Goal: Task Accomplishment & Management: Manage account settings

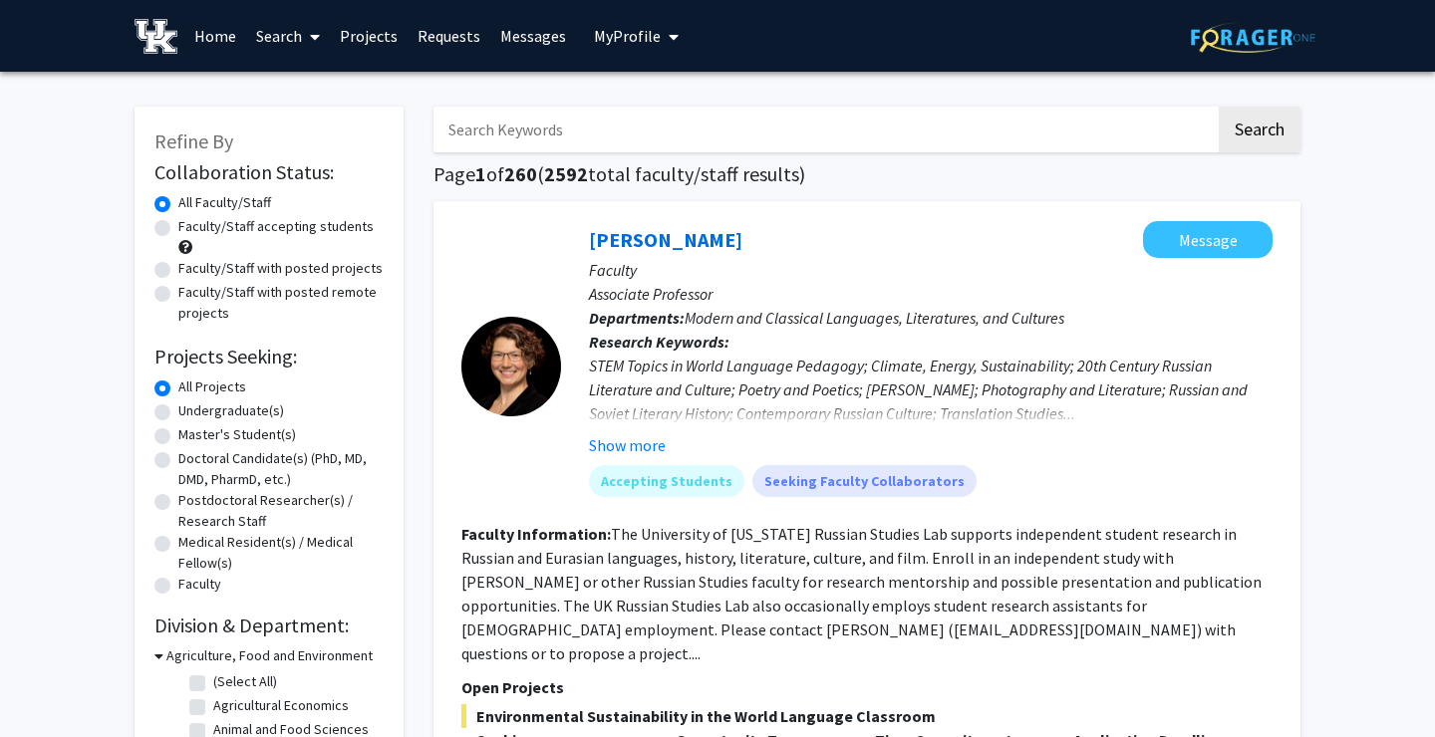
click at [409, 44] on link "Requests" at bounding box center [448, 36] width 83 height 70
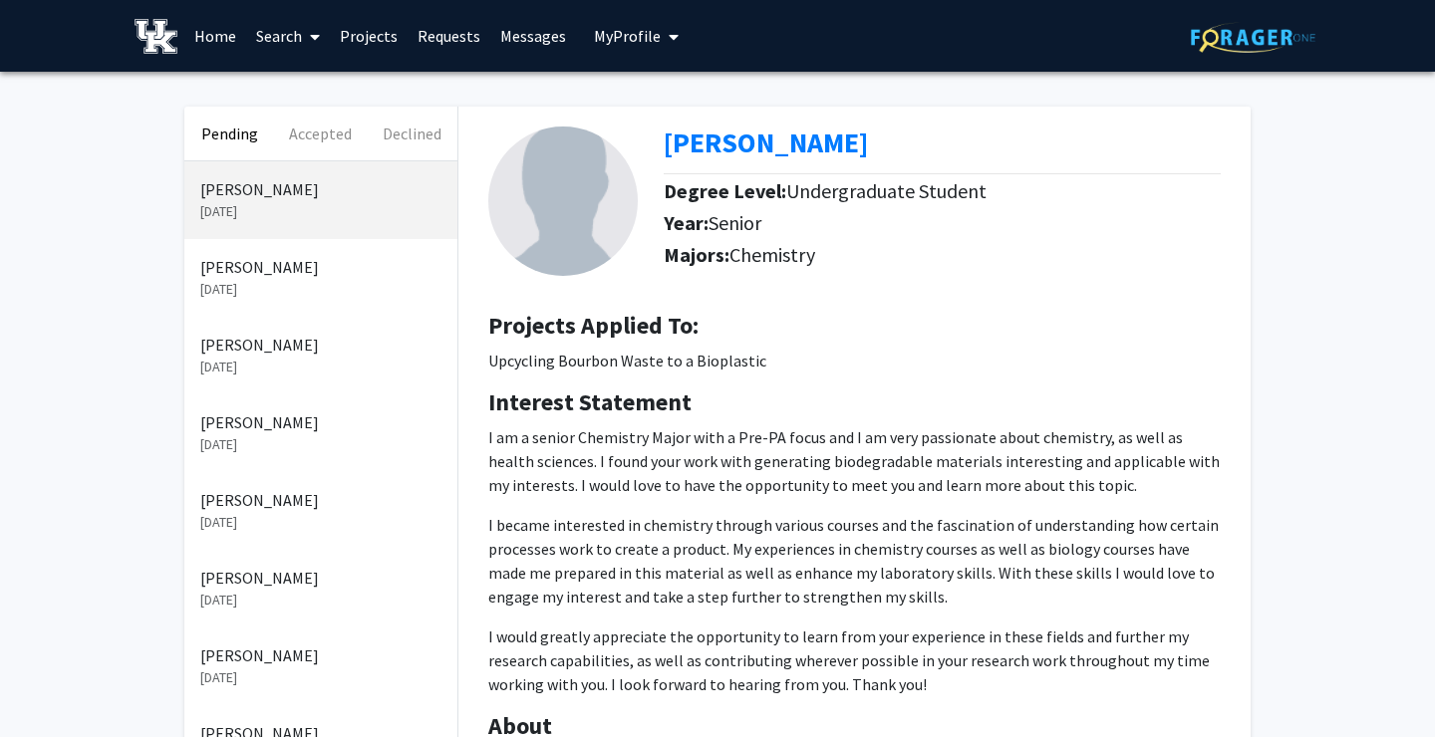
click at [370, 39] on link "Projects" at bounding box center [369, 36] width 78 height 70
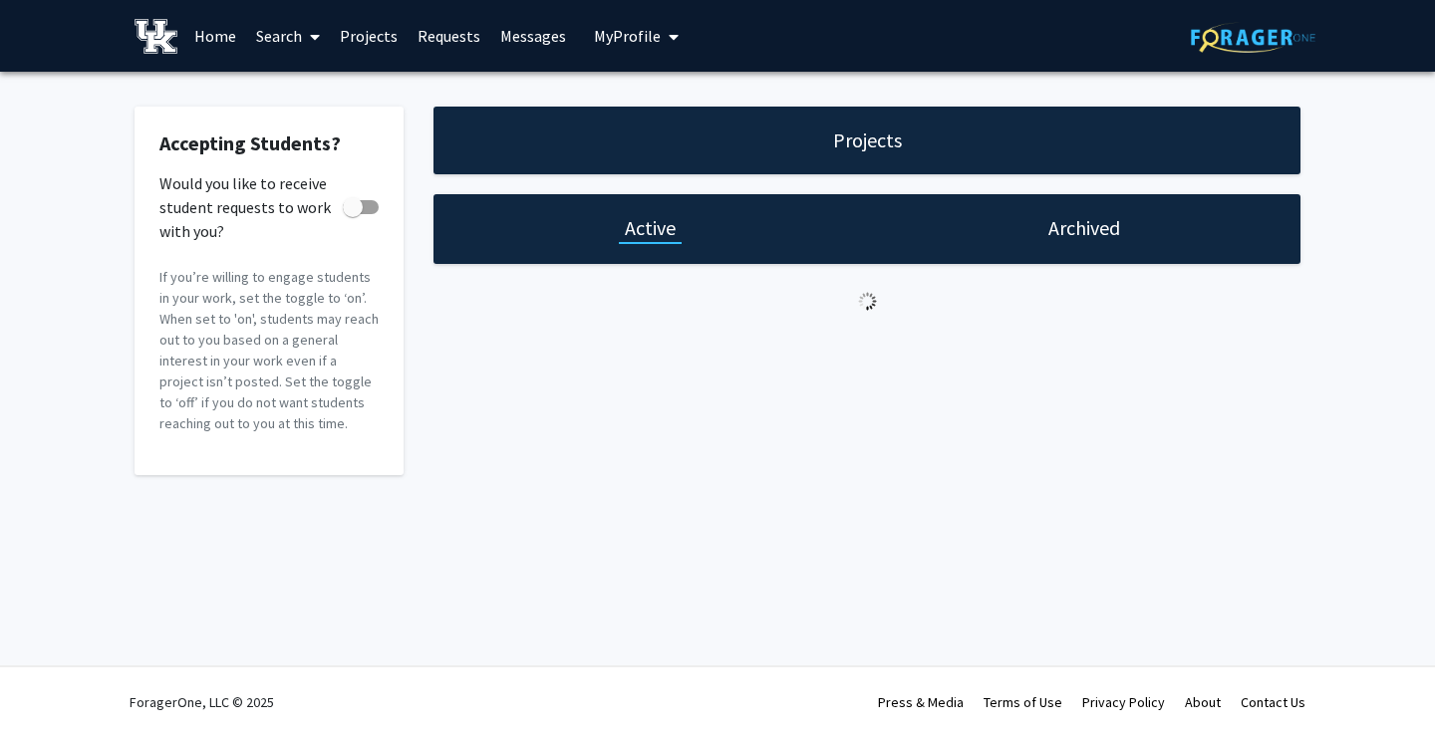
checkbox input "true"
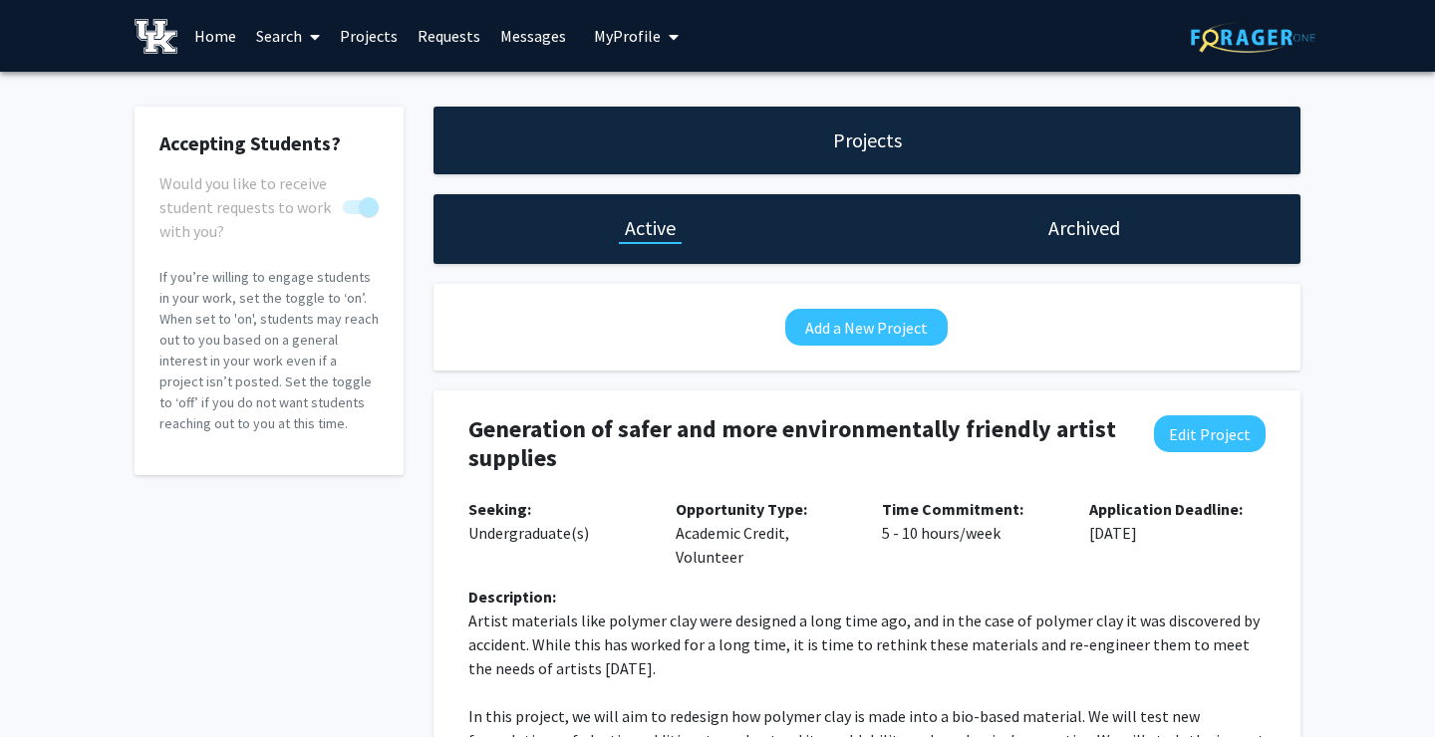
click at [469, 31] on link "Requests" at bounding box center [448, 36] width 83 height 70
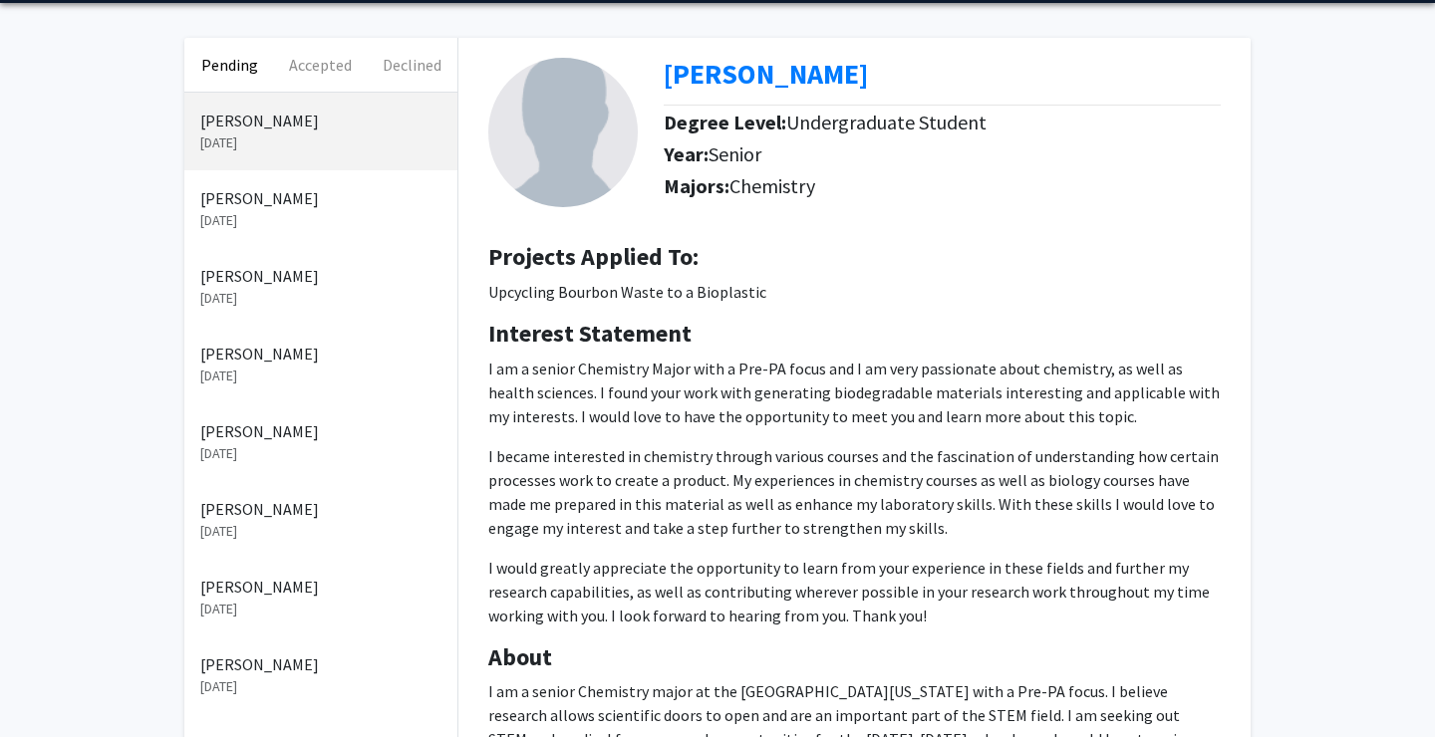
scroll to position [108, 0]
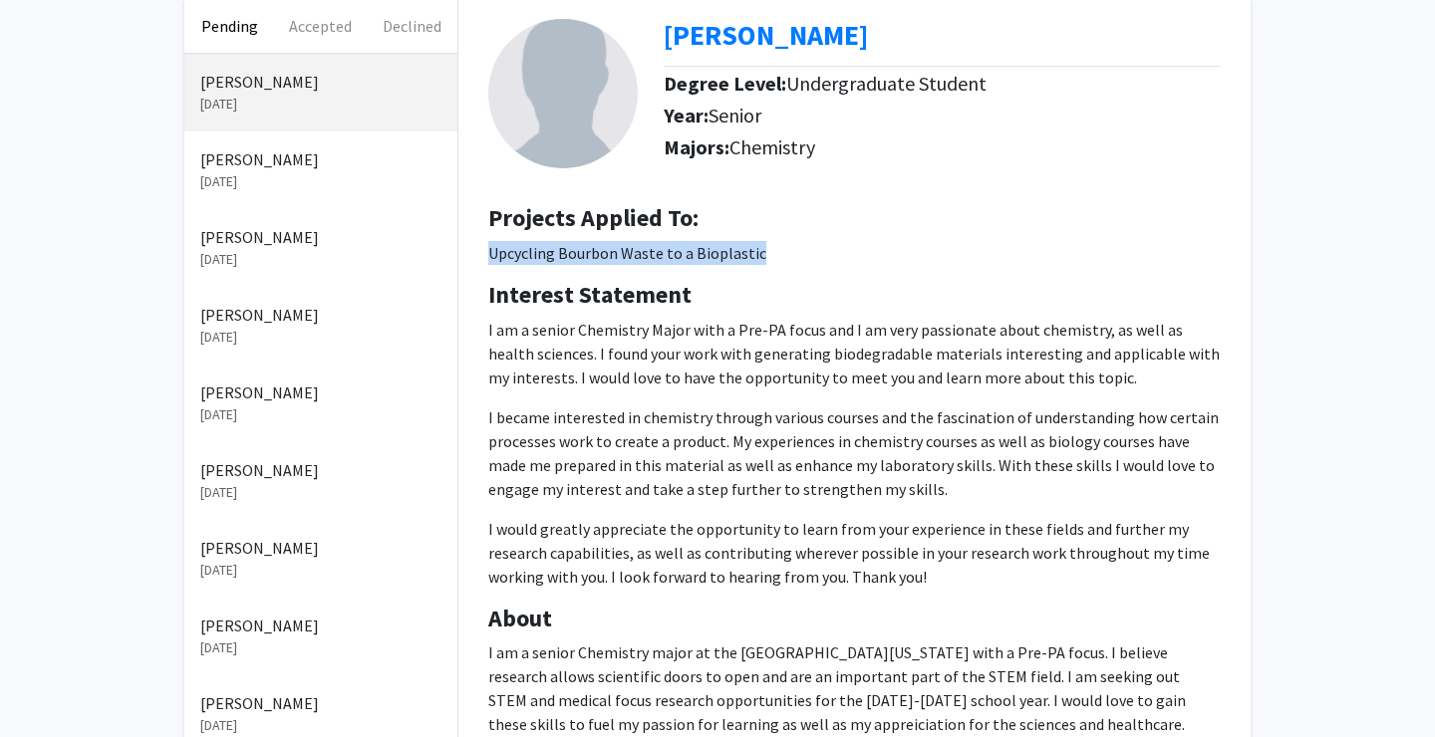
drag, startPoint x: 783, startPoint y: 259, endPoint x: 484, endPoint y: 260, distance: 298.9
click at [484, 260] on div "Projects Applied To: Upcycling Bourbon Waste to a Bioplastic" at bounding box center [854, 242] width 762 height 77
click at [685, 351] on p "I am a senior Chemistry Major with a Pre-PA focus and I am very passionate abou…" at bounding box center [854, 354] width 732 height 72
click at [322, 176] on p "[DATE]" at bounding box center [320, 181] width 241 height 21
